Goal: Navigation & Orientation: Go to known website

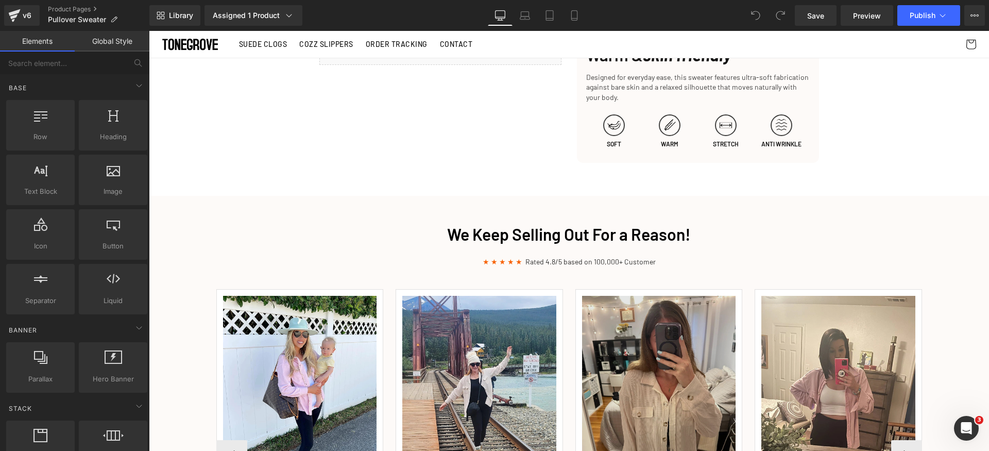
scroll to position [1148, 0]
